Goal: Transaction & Acquisition: Purchase product/service

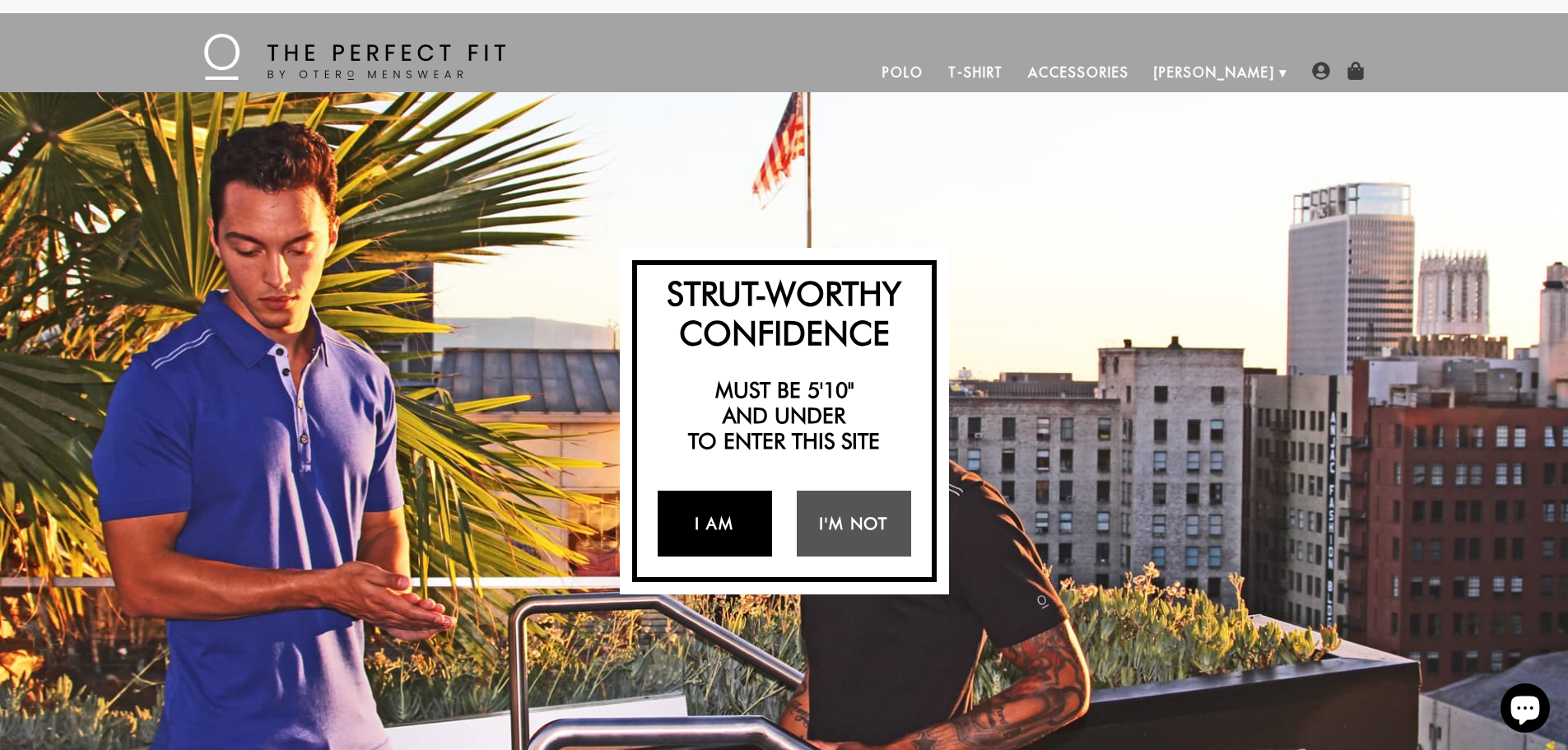
click at [719, 524] on link "I Am" at bounding box center [714, 523] width 114 height 66
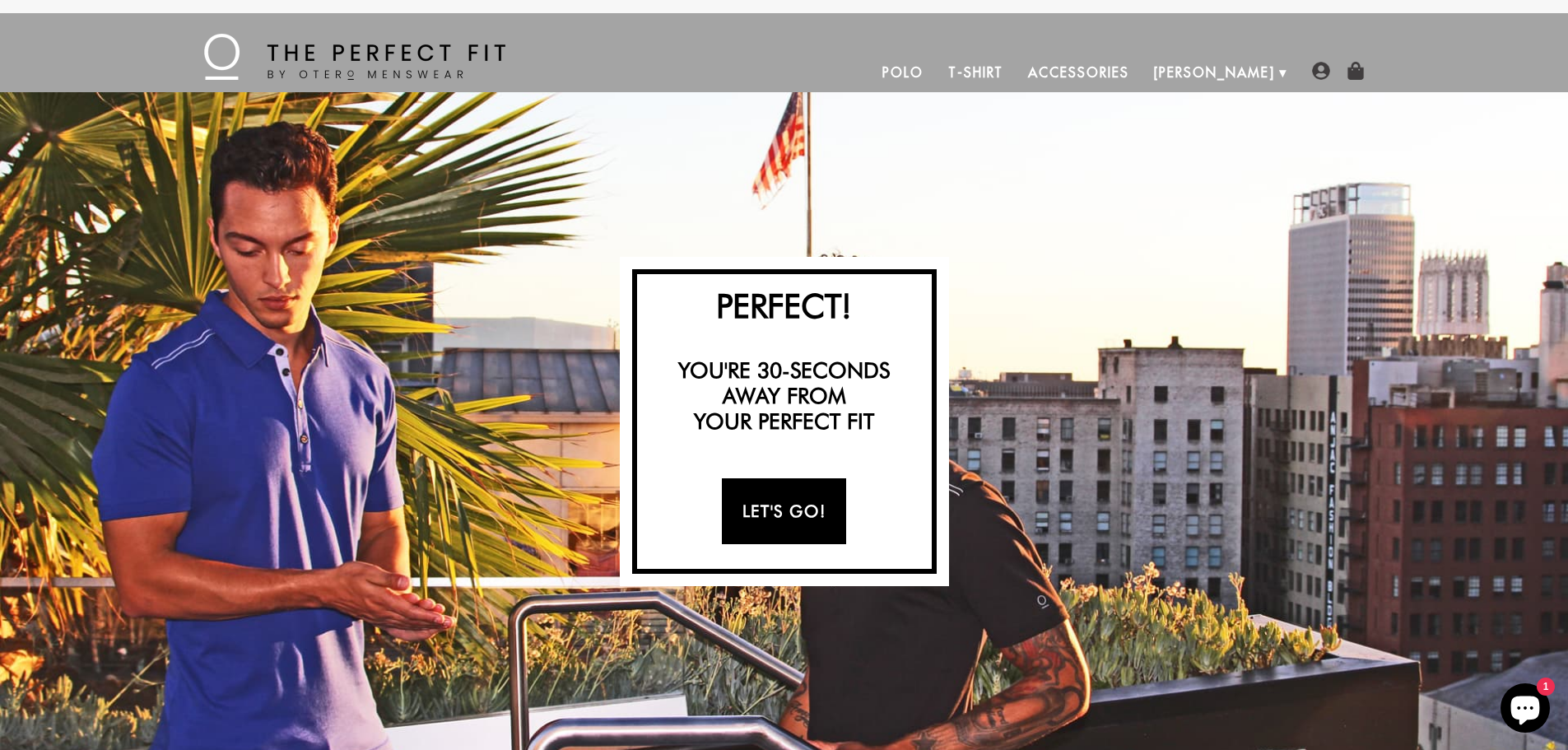
click at [770, 514] on link "Let's Go!" at bounding box center [784, 511] width 124 height 66
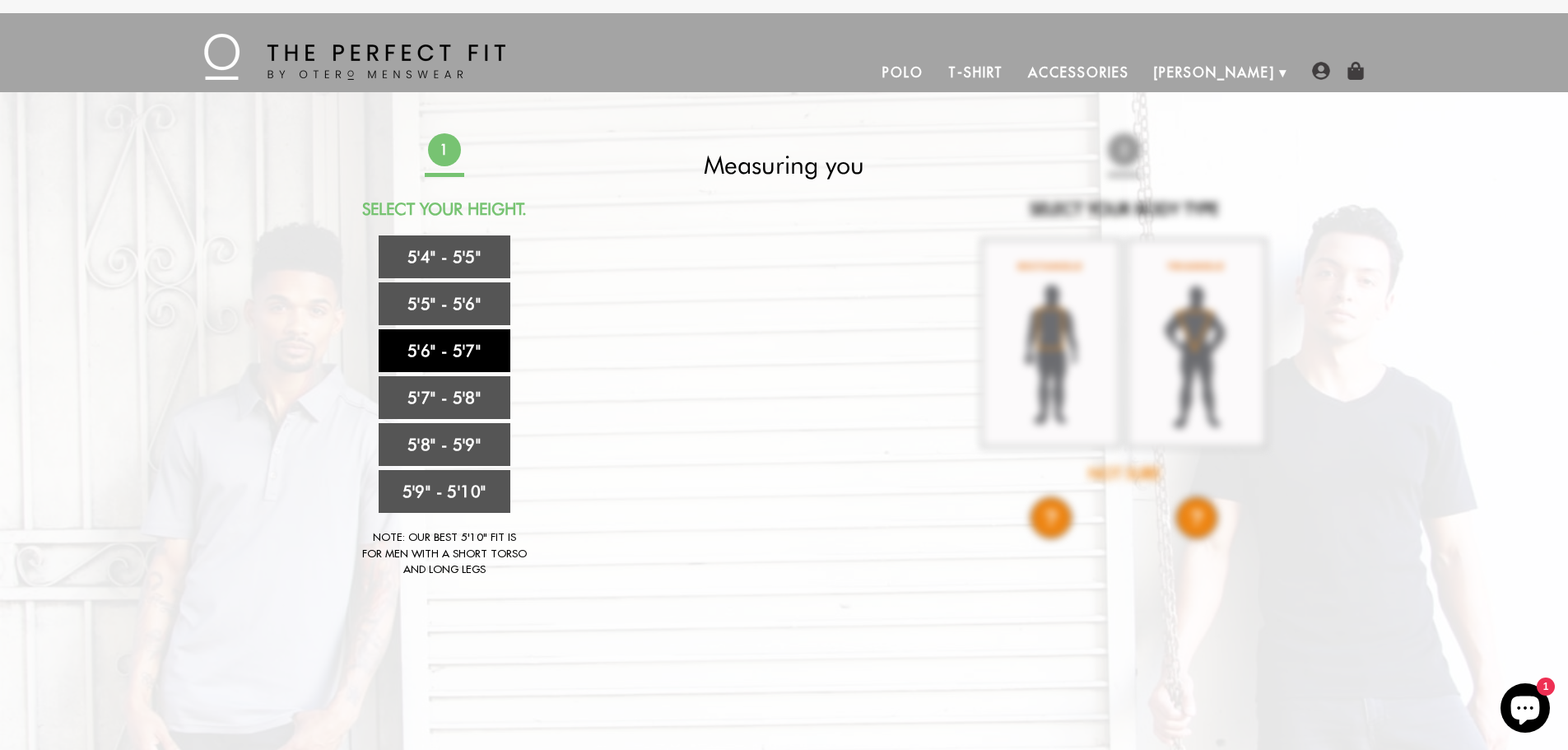
click at [428, 348] on link "5'6" - 5'7"" at bounding box center [445, 350] width 132 height 42
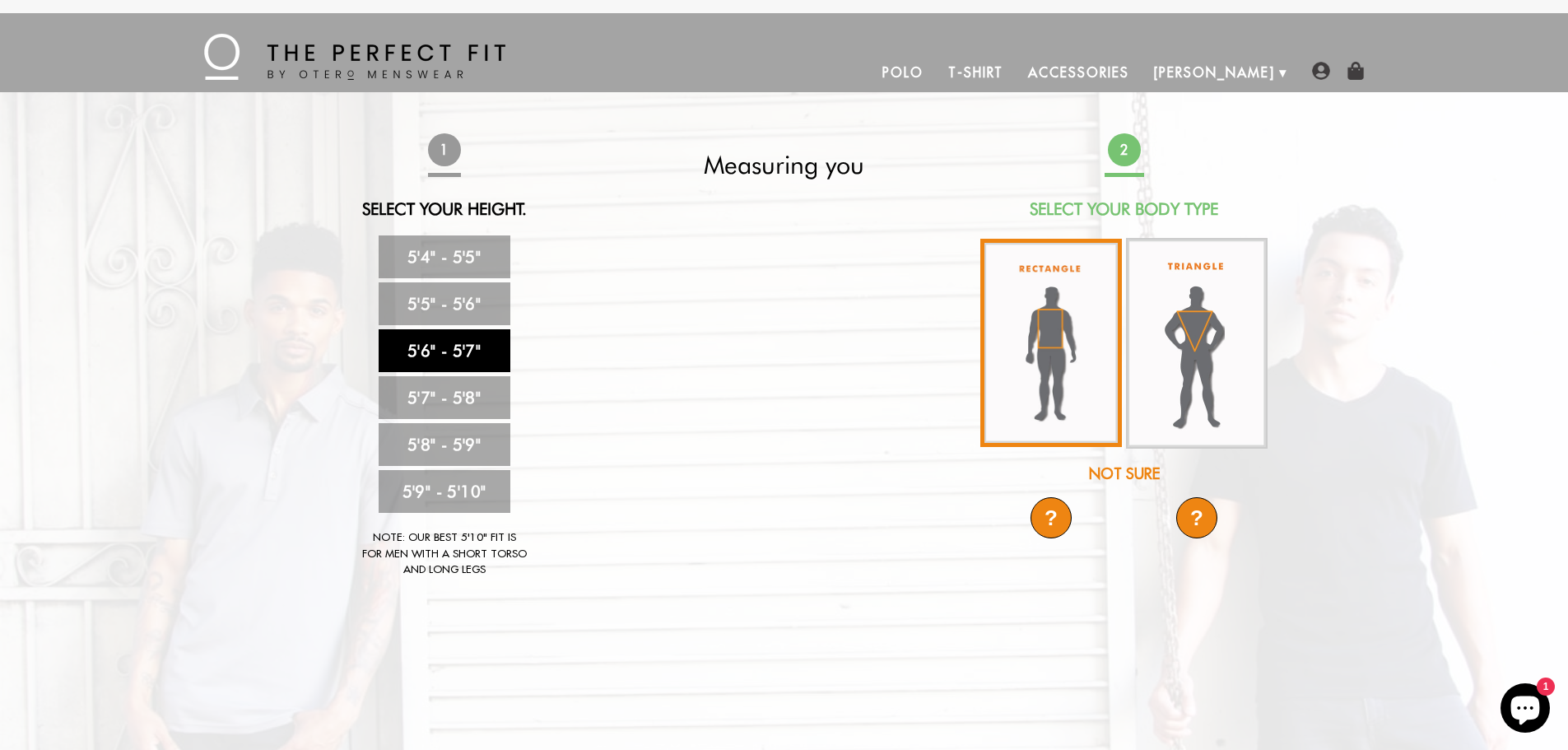
click at [1044, 334] on img at bounding box center [1051, 342] width 141 height 208
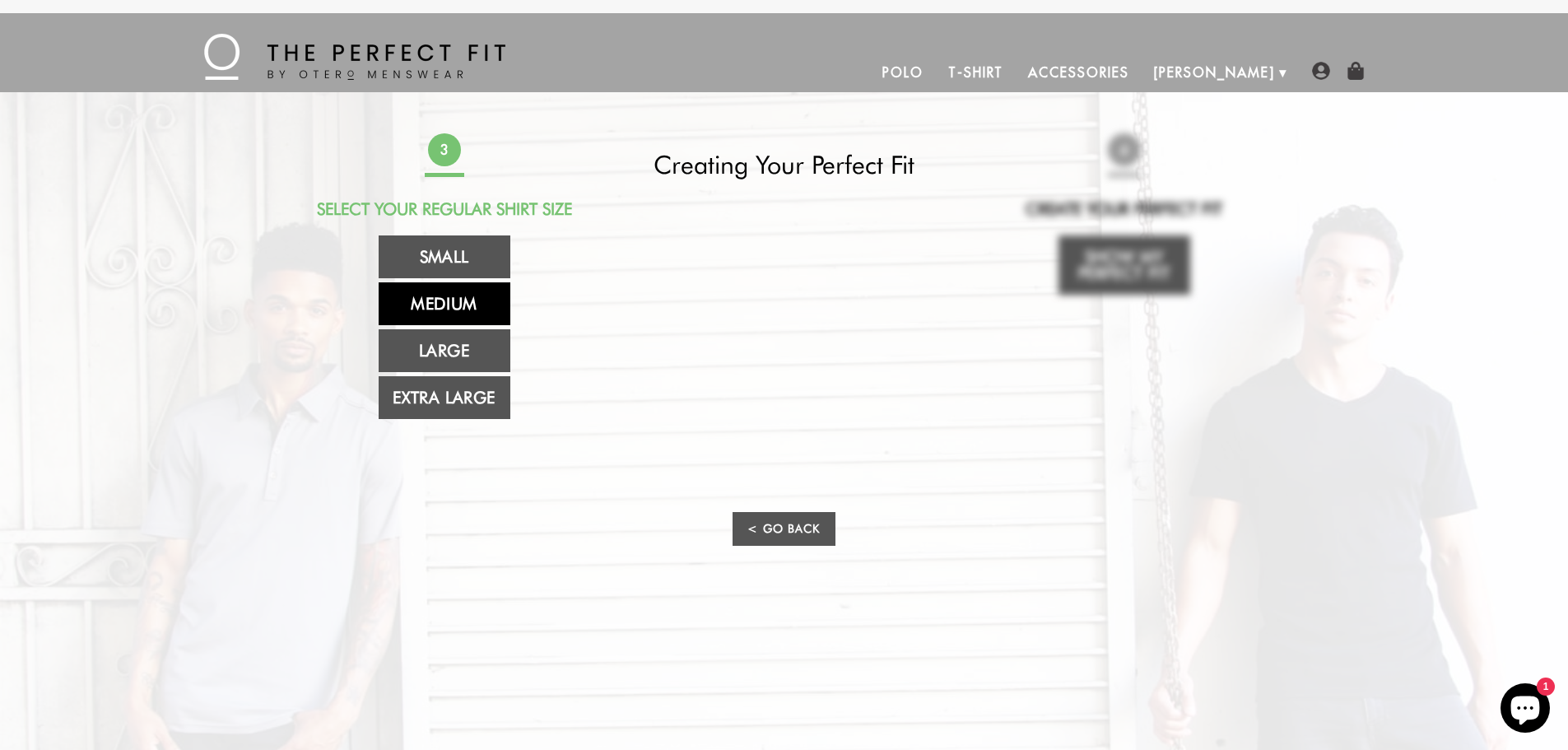
click at [439, 304] on link "Medium" at bounding box center [445, 303] width 132 height 42
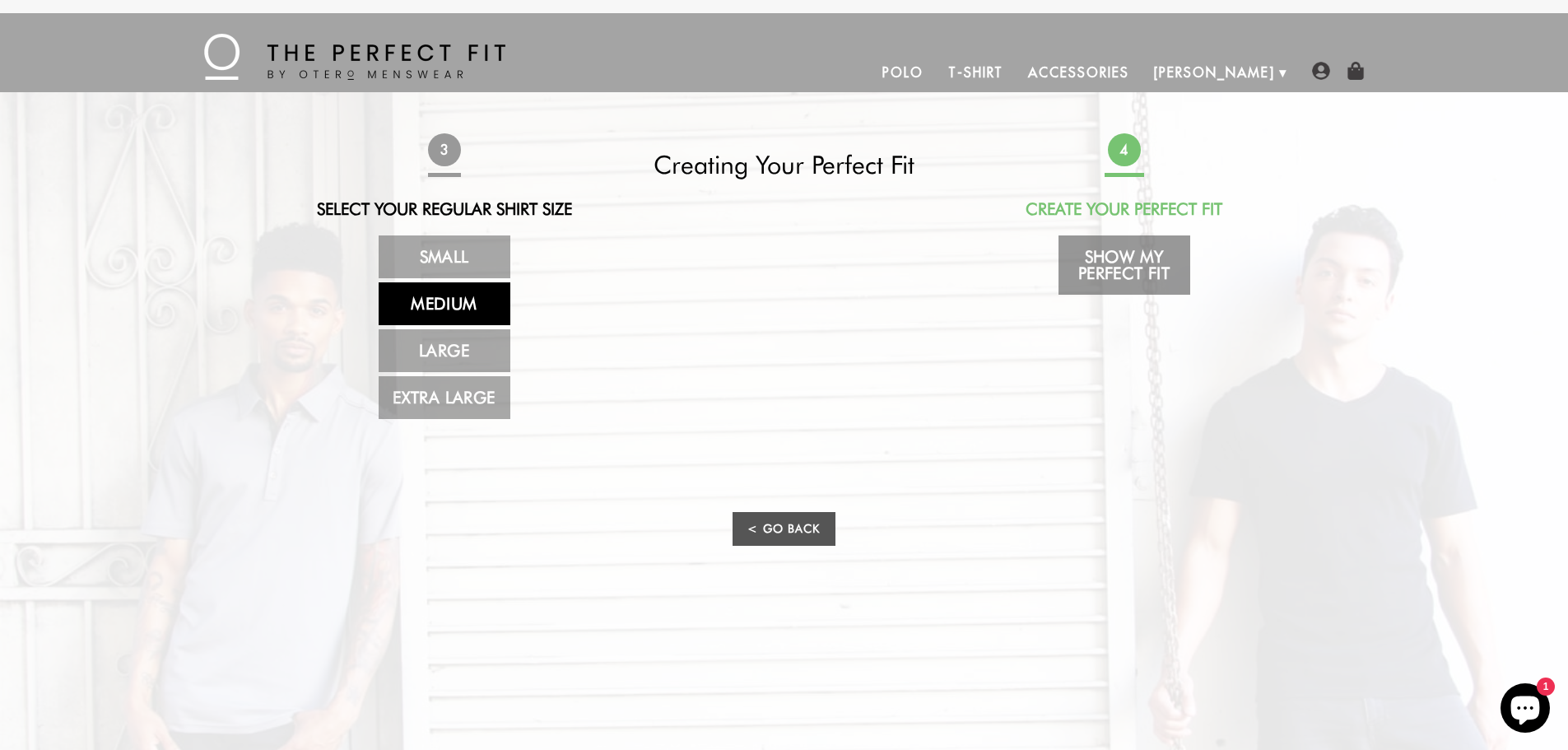
click at [1127, 279] on link "Show My Perfect Fit" at bounding box center [1124, 265] width 132 height 59
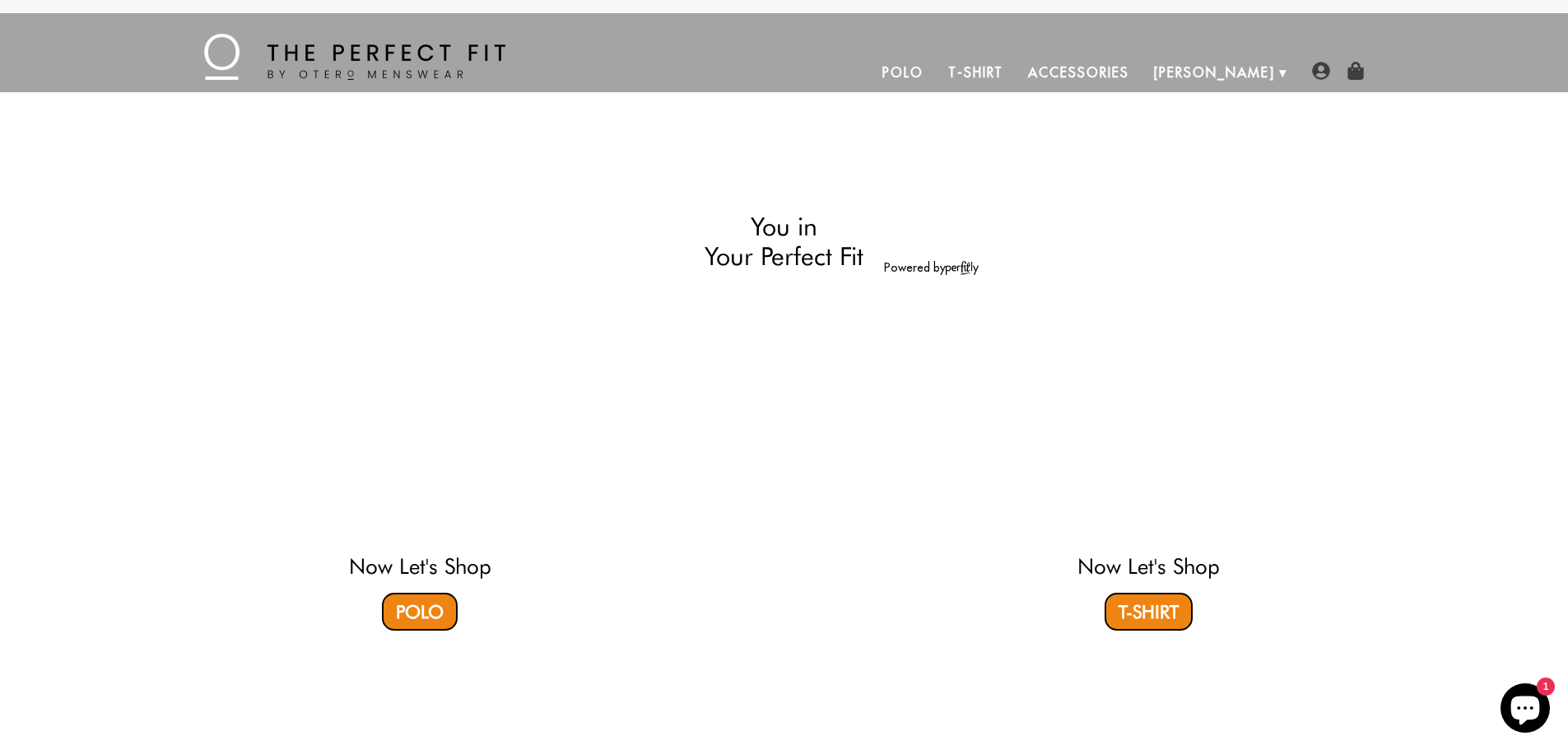
select select "56-57"
select select "M"
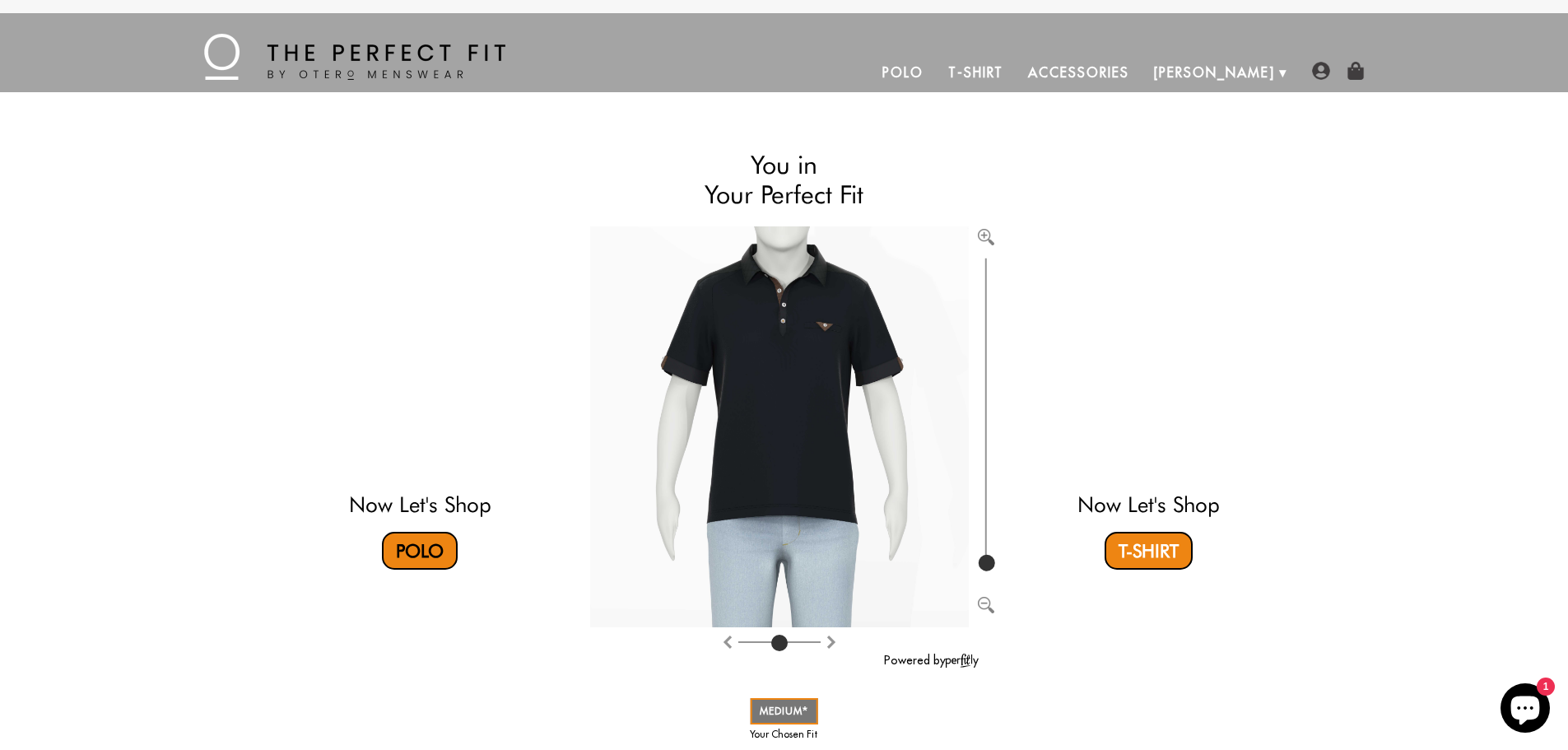
click at [409, 550] on link "Polo" at bounding box center [419, 550] width 75 height 38
